Goal: Share content

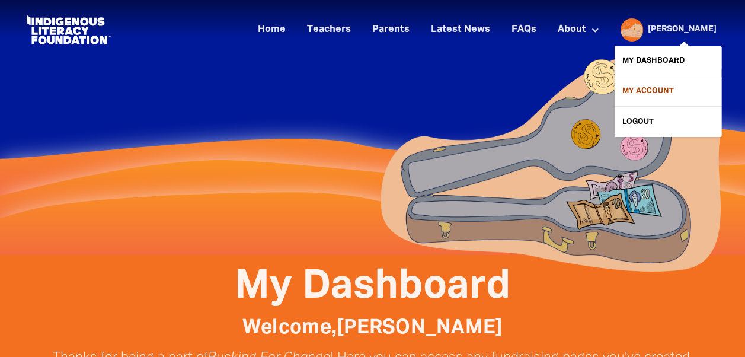
click at [657, 88] on link "My Account" at bounding box center [667, 91] width 107 height 30
select select "teacher"
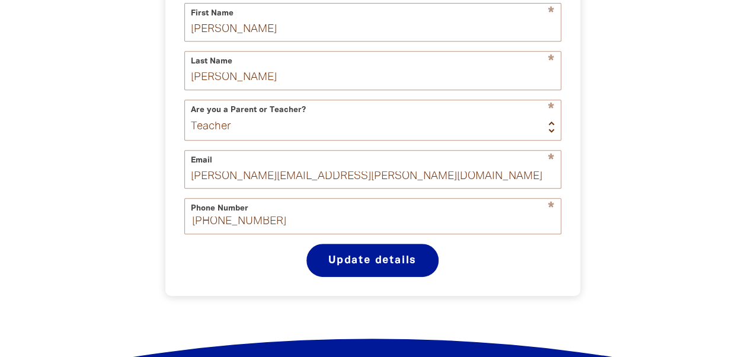
select select "AU"
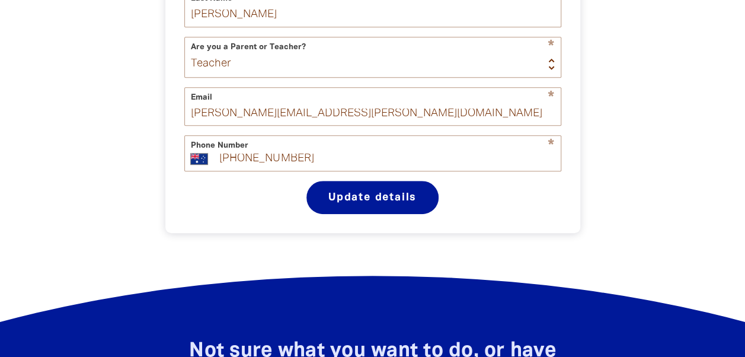
scroll to position [23, 0]
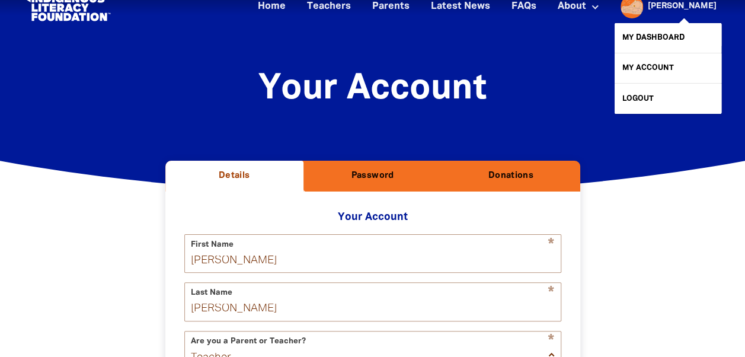
click at [643, 9] on div at bounding box center [628, 6] width 28 height 28
click at [669, 40] on link "My Dashboard" at bounding box center [667, 38] width 107 height 30
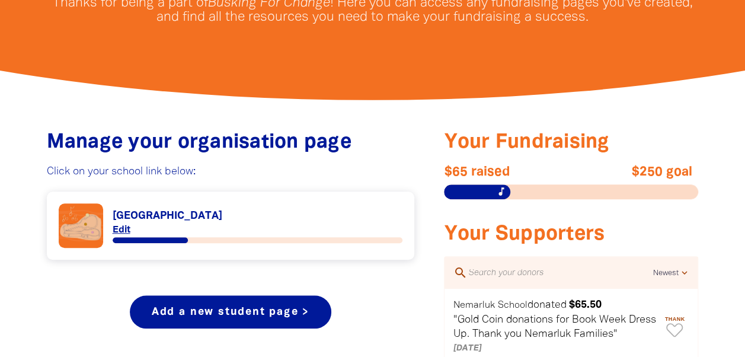
scroll to position [358, 0]
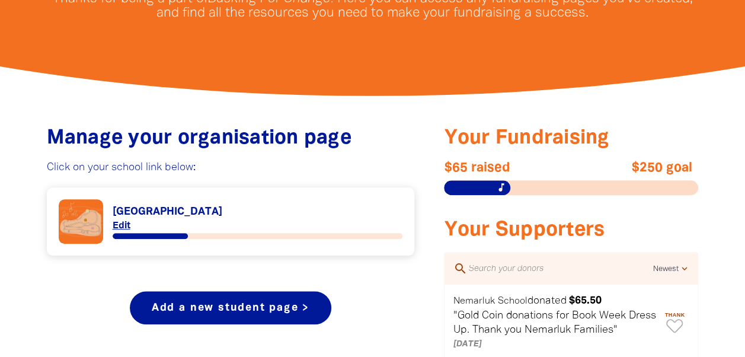
click at [169, 209] on link "Link to Nemarluk School" at bounding box center [231, 221] width 344 height 44
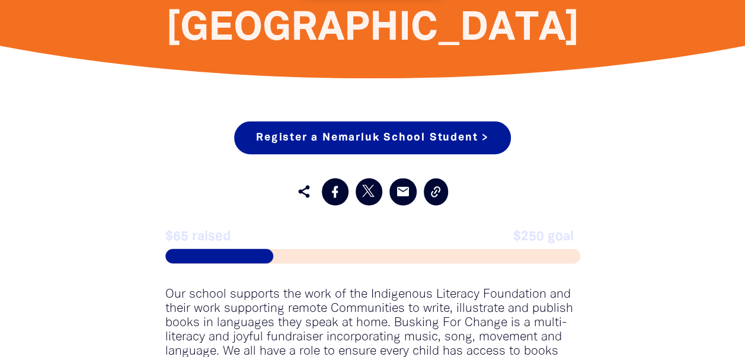
scroll to position [892, 0]
click at [438, 191] on icon at bounding box center [435, 191] width 9 height 11
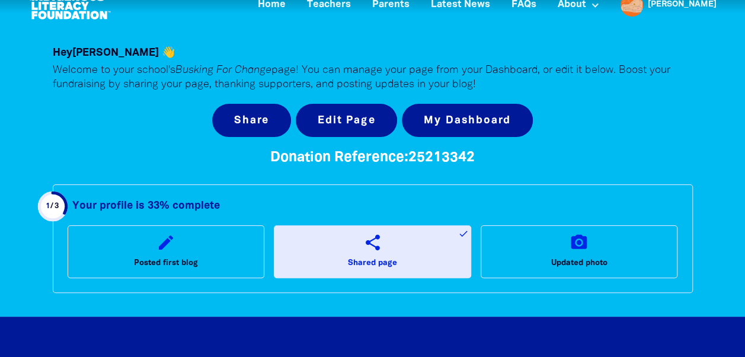
scroll to position [0, 0]
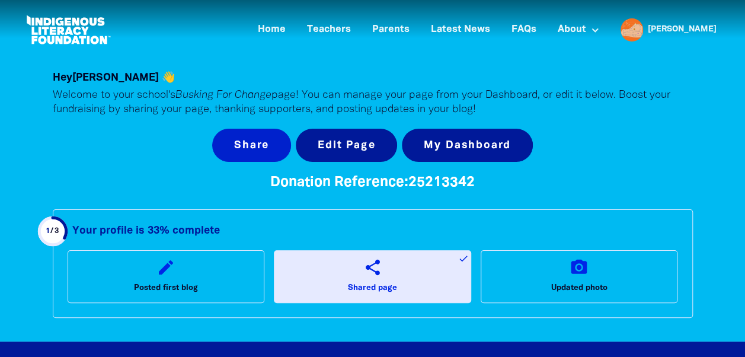
click at [269, 148] on button "Share" at bounding box center [251, 145] width 79 height 33
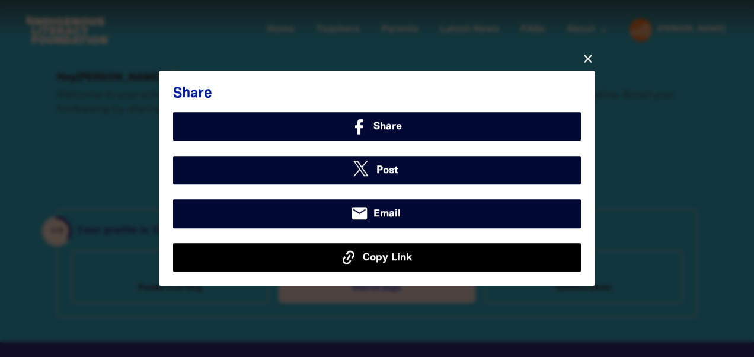
click at [398, 261] on span "Copy Link" at bounding box center [387, 256] width 49 height 15
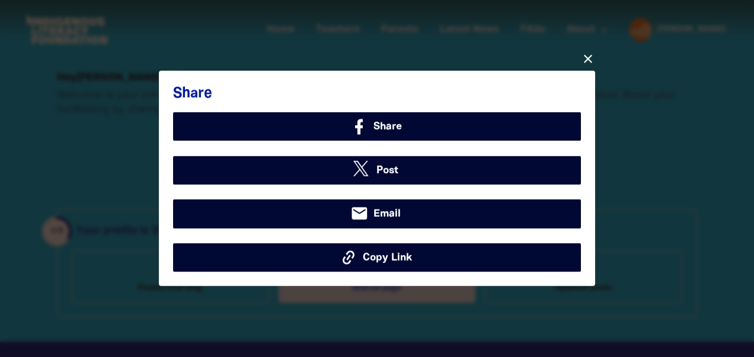
click at [585, 57] on icon "close" at bounding box center [588, 59] width 14 height 14
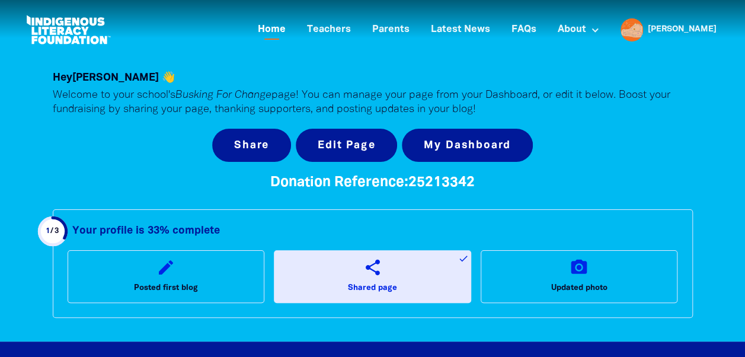
click at [293, 32] on link "Home" at bounding box center [272, 30] width 42 height 20
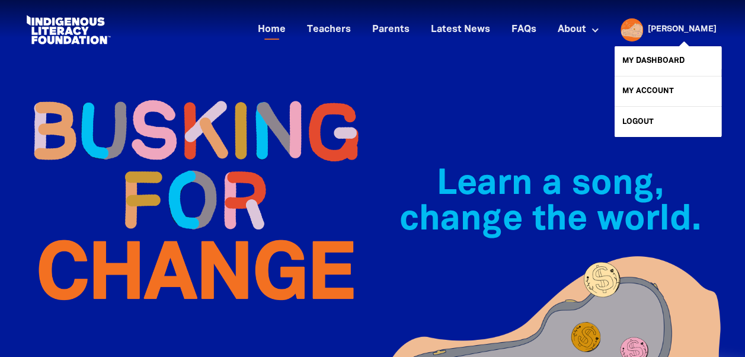
click at [711, 42] on span at bounding box center [667, 82] width 107 height 91
click at [680, 51] on link "My Dashboard" at bounding box center [667, 61] width 107 height 30
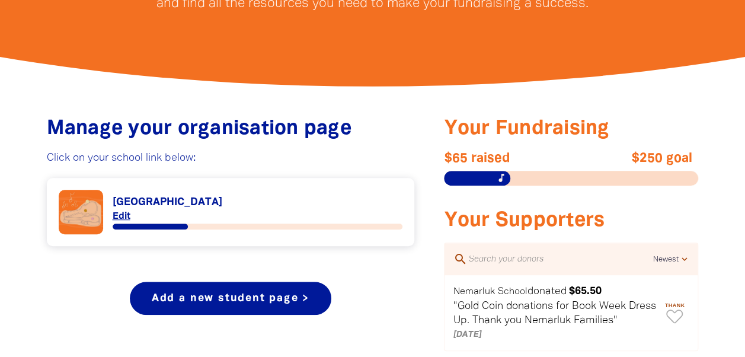
scroll to position [369, 0]
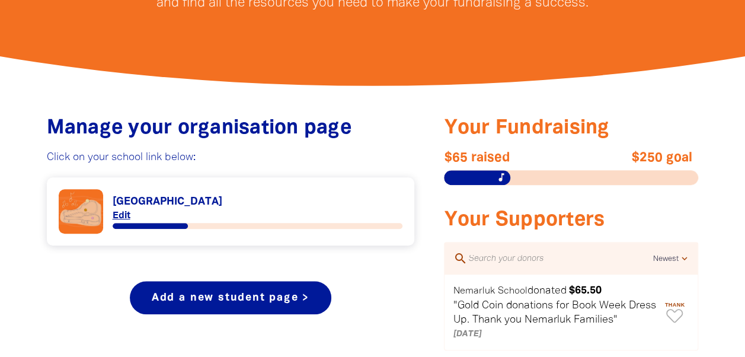
click at [177, 199] on link "Link to Nemarluk School" at bounding box center [231, 211] width 344 height 44
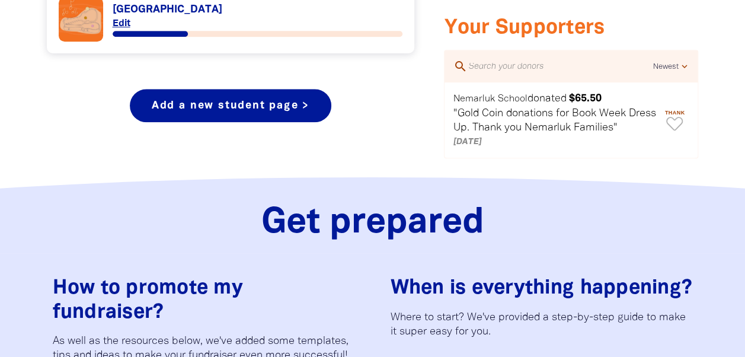
scroll to position [564, 0]
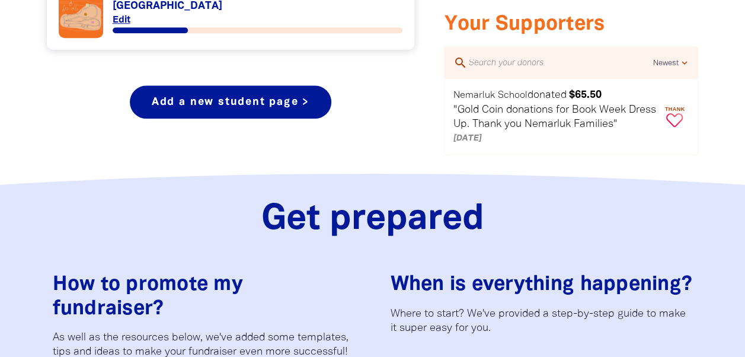
click at [677, 116] on icon "Paginated content" at bounding box center [674, 120] width 17 height 14
type textarea "Thanks Nemarluk for your donation!"
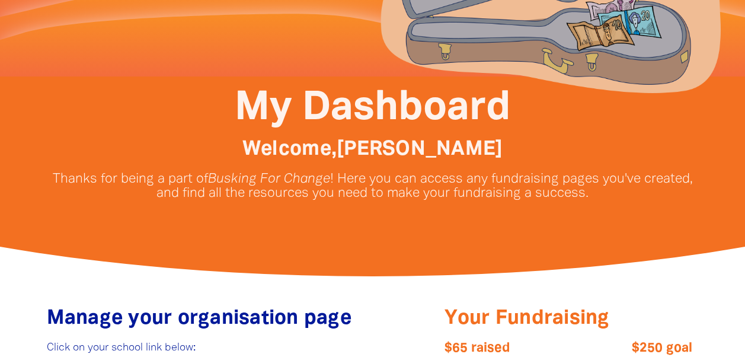
scroll to position [0, 0]
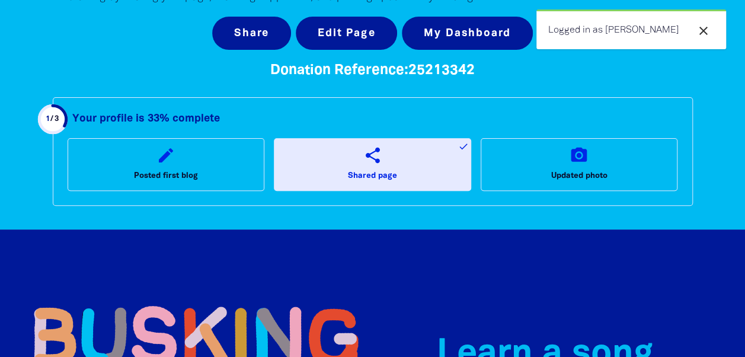
scroll to position [108, 0]
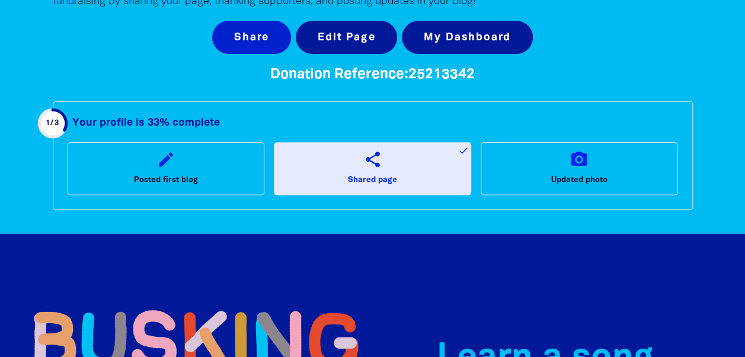
click at [274, 39] on button "Share" at bounding box center [251, 37] width 79 height 33
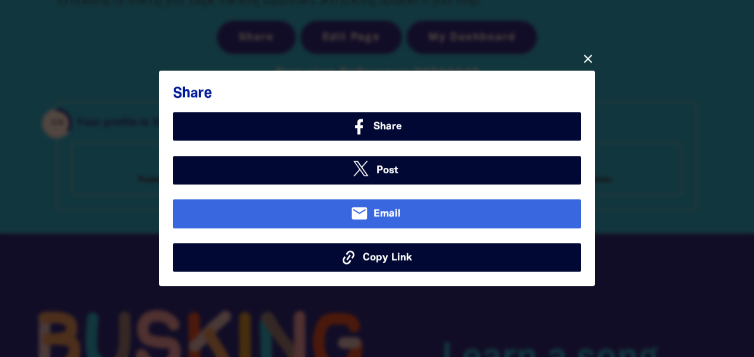
click at [402, 216] on link "email Email" at bounding box center [377, 214] width 408 height 28
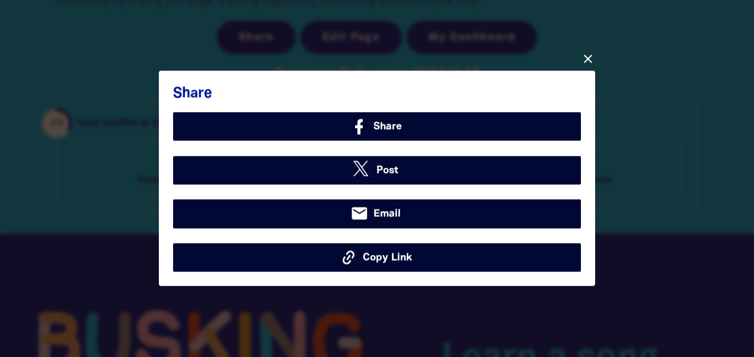
click at [617, 123] on div at bounding box center [377, 178] width 754 height 357
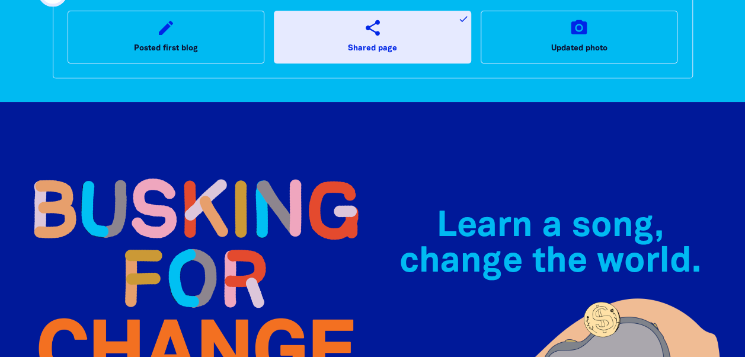
scroll to position [0, 0]
